Goal: Task Accomplishment & Management: Manage account settings

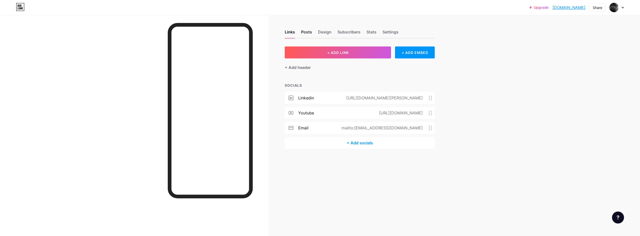
click at [309, 35] on div "Posts" at bounding box center [306, 33] width 11 height 9
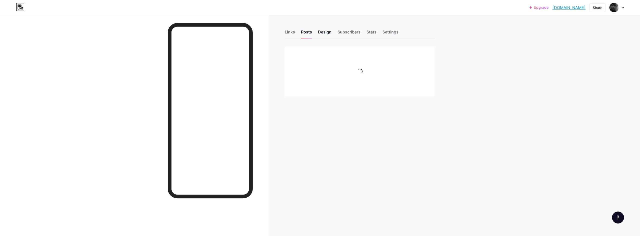
click at [324, 31] on div "Design" at bounding box center [325, 33] width 14 height 9
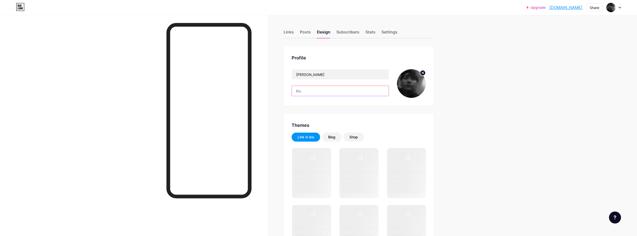
click at [320, 93] on input "text" at bounding box center [340, 91] width 97 height 10
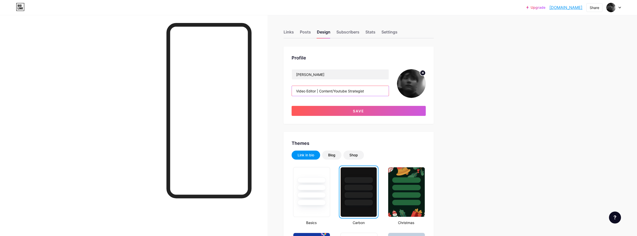
click at [346, 90] on input "Video Editor | Content/Youtube Strategist" at bounding box center [340, 91] width 97 height 10
drag, startPoint x: 344, startPoint y: 90, endPoint x: 341, endPoint y: 89, distance: 2.7
click at [341, 89] on input "Video Editor | Content/Youtube Strategist" at bounding box center [340, 91] width 97 height 10
click at [343, 91] on input "Video Editor | Content/Youtube Strategist" at bounding box center [340, 91] width 97 height 10
click at [380, 90] on input "Video Editor | Content/YouTube Strategist" at bounding box center [340, 91] width 97 height 10
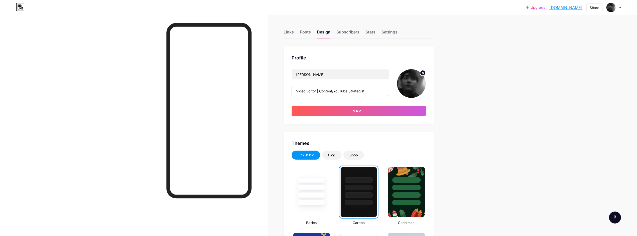
type input "Video Editor | Content/YouTube Strategist"
click at [375, 106] on div "Sahil Rana Video Editor | Content/YouTube Strategist Save" at bounding box center [358, 92] width 134 height 47
click at [374, 107] on button "Save" at bounding box center [358, 111] width 134 height 10
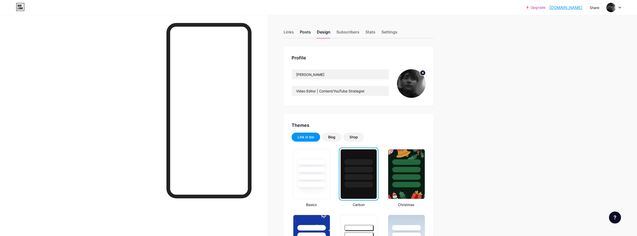
click at [308, 33] on div "Posts" at bounding box center [305, 33] width 11 height 9
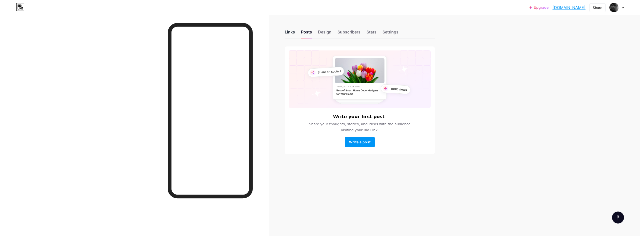
click at [293, 33] on div "Links" at bounding box center [290, 33] width 10 height 9
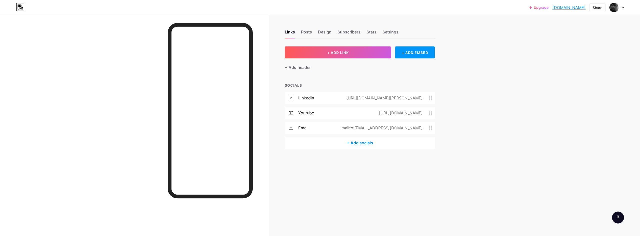
click at [376, 128] on div "mailto:[EMAIL_ADDRESS][DOMAIN_NAME]" at bounding box center [381, 128] width 95 height 6
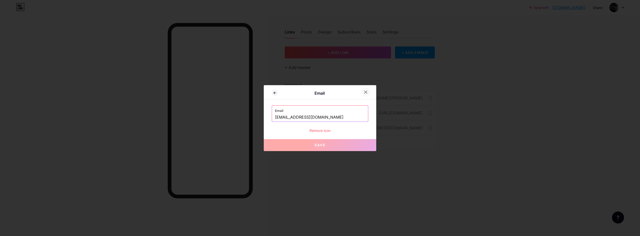
click at [365, 94] on icon at bounding box center [366, 92] width 3 height 3
